Goal: Navigation & Orientation: Find specific page/section

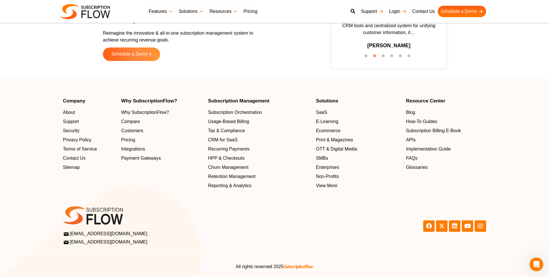
scroll to position [1811, 0]
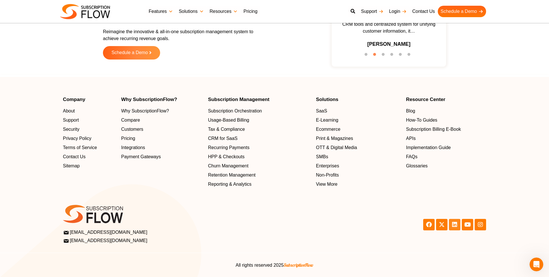
click at [454, 223] on icon at bounding box center [455, 225] width 6 height 6
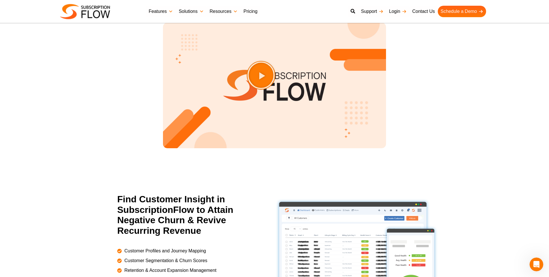
scroll to position [677, 0]
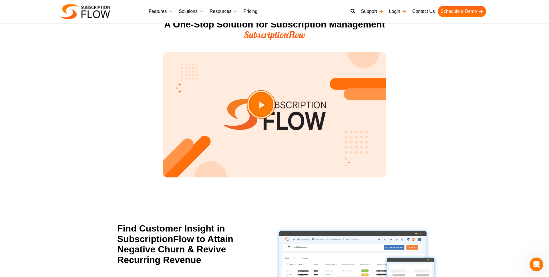
click at [90, 135] on section "A One-Stop Solution for Subscription Management SubscriptionFlow Play Video abo…" at bounding box center [274, 105] width 549 height 178
click at [59, 128] on section "A One-Stop Solution for Subscription Management SubscriptionFlow Play Video abo…" at bounding box center [274, 105] width 549 height 178
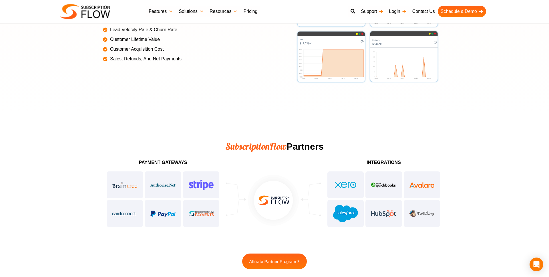
scroll to position [1347, 0]
click at [152, 184] on div at bounding box center [163, 198] width 114 height 57
click at [199, 212] on div at bounding box center [163, 198] width 114 height 57
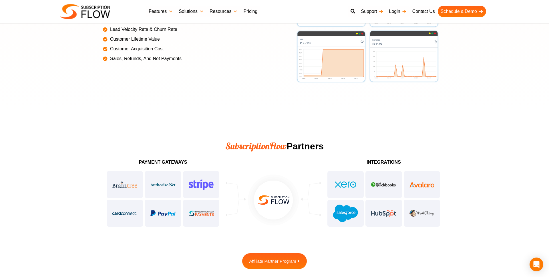
click at [162, 215] on div at bounding box center [163, 198] width 114 height 57
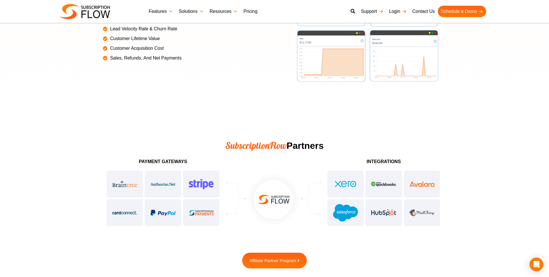
scroll to position [1328, 0]
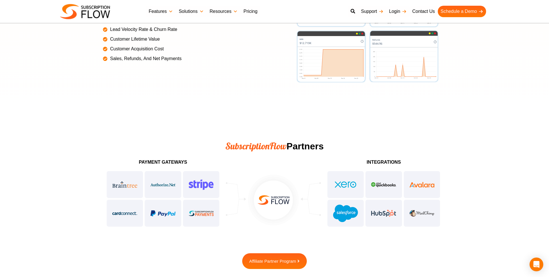
click at [207, 185] on div at bounding box center [163, 198] width 114 height 57
click at [223, 175] on div "Payment Gateways" at bounding box center [163, 193] width 120 height 73
click at [208, 183] on div at bounding box center [163, 198] width 114 height 57
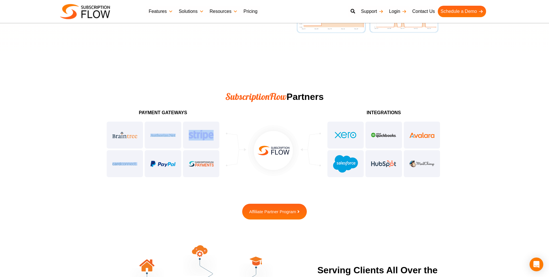
scroll to position [1379, 0]
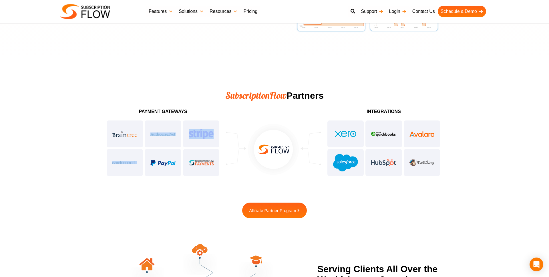
click at [217, 114] on div "Payment Gateways" at bounding box center [163, 114] width 114 height 10
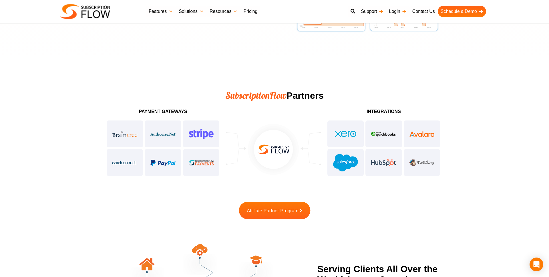
click at [264, 210] on span "Affiliate Partner Program" at bounding box center [272, 210] width 51 height 5
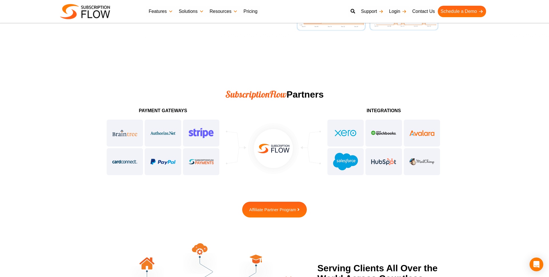
scroll to position [1370, 0]
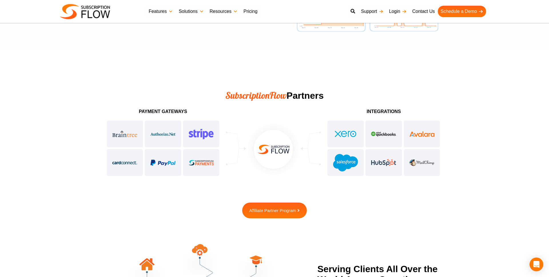
click at [195, 136] on div at bounding box center [163, 148] width 114 height 57
click at [216, 122] on div at bounding box center [163, 148] width 114 height 57
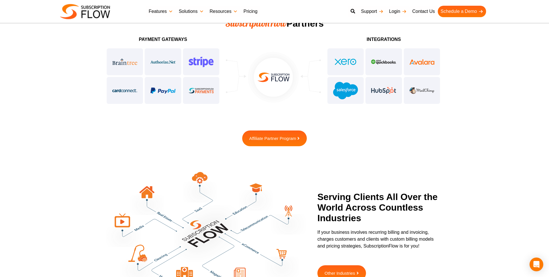
scroll to position [1440, 0]
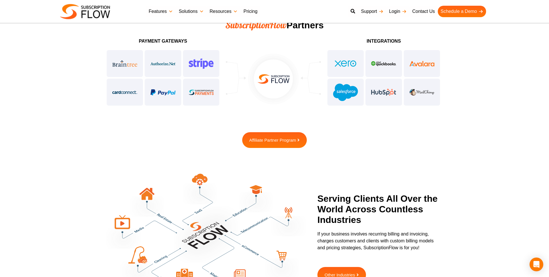
click at [204, 63] on div at bounding box center [163, 77] width 114 height 57
click at [200, 60] on div at bounding box center [163, 77] width 114 height 57
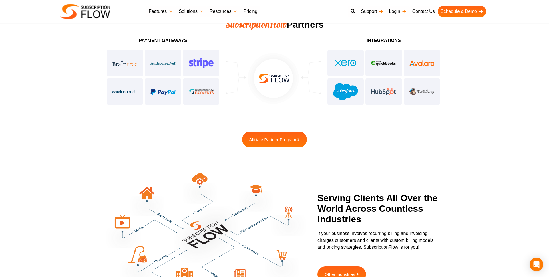
scroll to position [1445, 0]
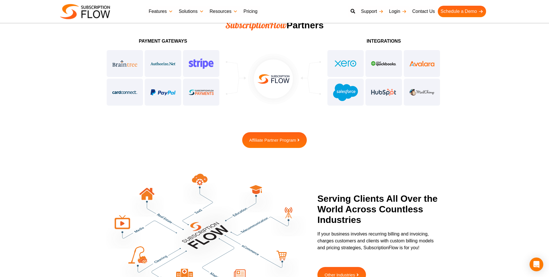
click at [198, 65] on div at bounding box center [163, 77] width 114 height 57
click at [250, 70] on img at bounding box center [273, 79] width 54 height 54
click at [230, 61] on div at bounding box center [273, 86] width 95 height 54
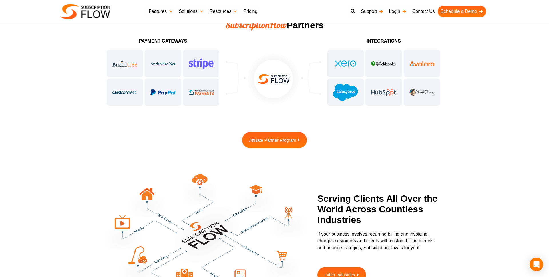
click at [200, 58] on div at bounding box center [163, 77] width 114 height 57
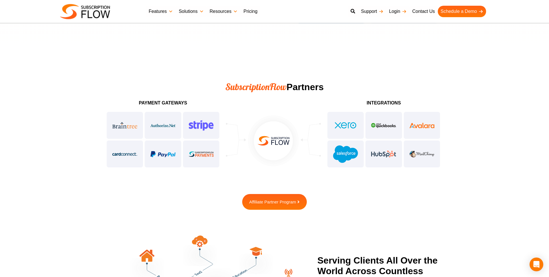
scroll to position [1382, 0]
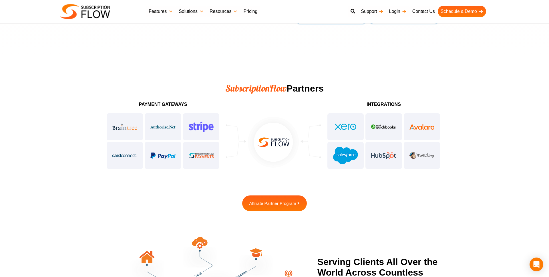
click at [146, 107] on h3 "Payment Gateways" at bounding box center [163, 104] width 114 height 5
click at [166, 107] on h3 "Payment Gateways" at bounding box center [163, 104] width 114 height 5
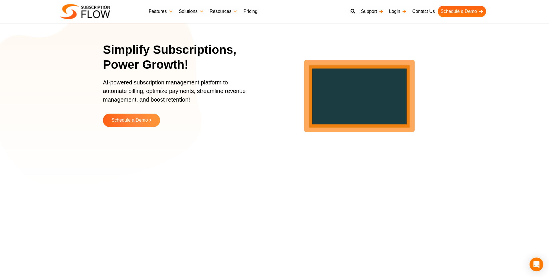
scroll to position [4, 0]
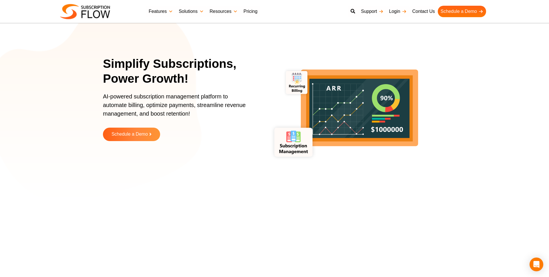
click at [128, 111] on p "AI-powered subscription management platform to automate billing, optimize payme…" at bounding box center [177, 107] width 149 height 31
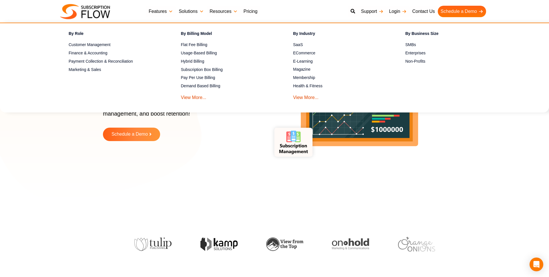
click at [198, 10] on link "Solutions" at bounding box center [191, 11] width 31 height 11
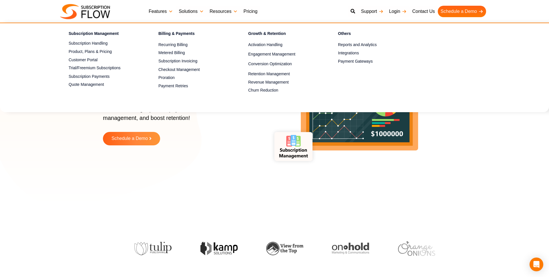
click at [205, 178] on div "Simplify Subscriptions, Power Growth! AI-powered subscription management platfo…" at bounding box center [274, 107] width 343 height 186
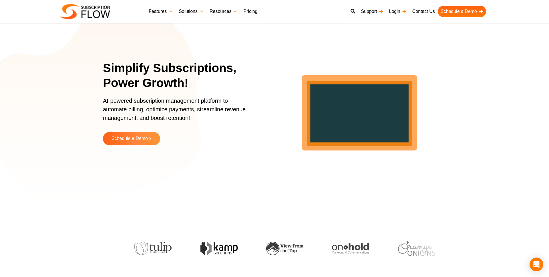
click at [74, 9] on img at bounding box center [85, 11] width 50 height 15
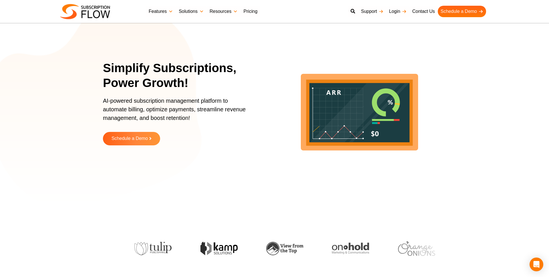
click at [50, 129] on section "Simplify Subscriptions, Power Growth! AI-powered subscription management platfo…" at bounding box center [274, 107] width 549 height 186
